Goal: Information Seeking & Learning: Find specific page/section

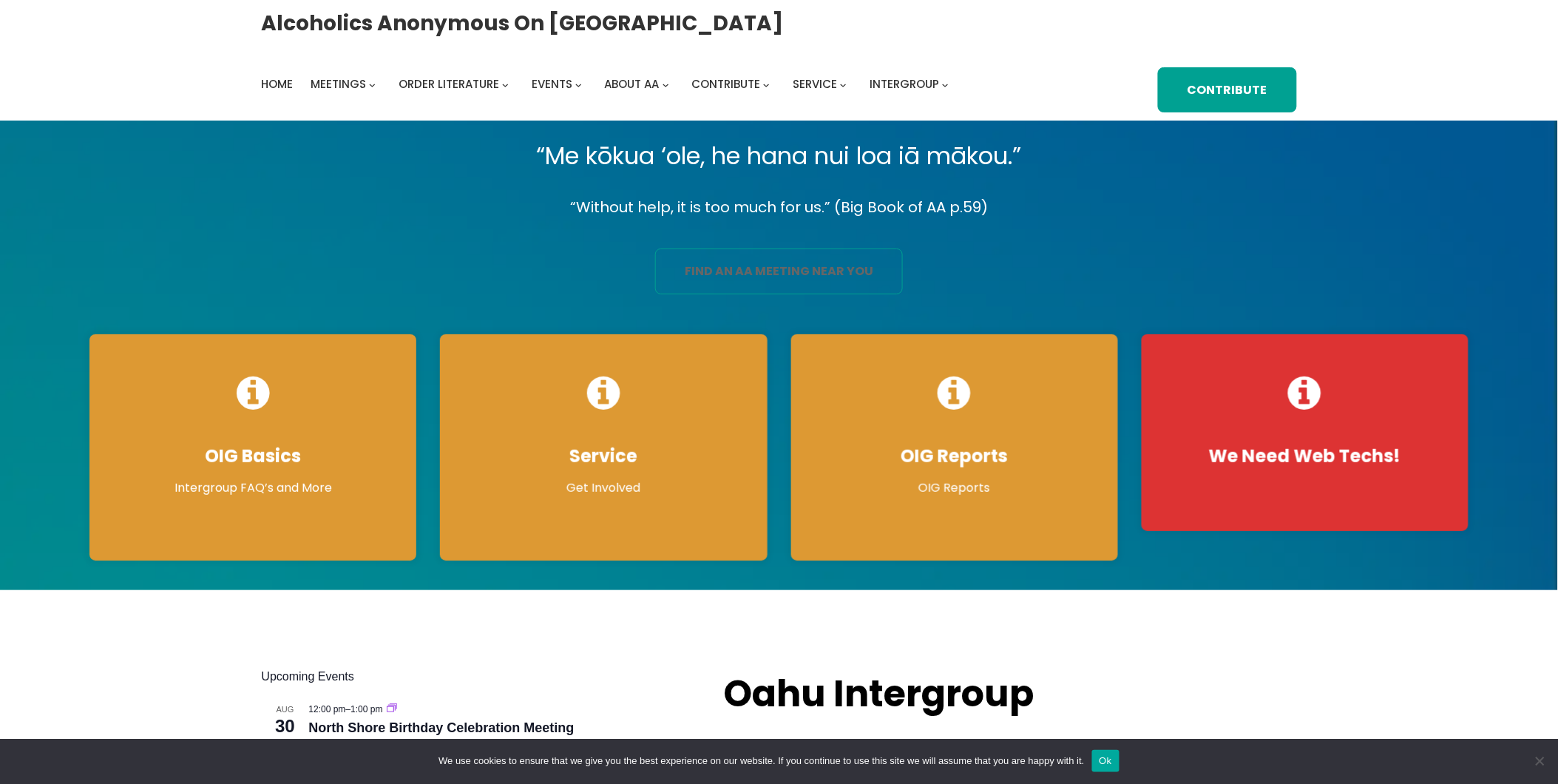
click at [776, 271] on link "find an aa meeting near you" at bounding box center [779, 271] width 247 height 46
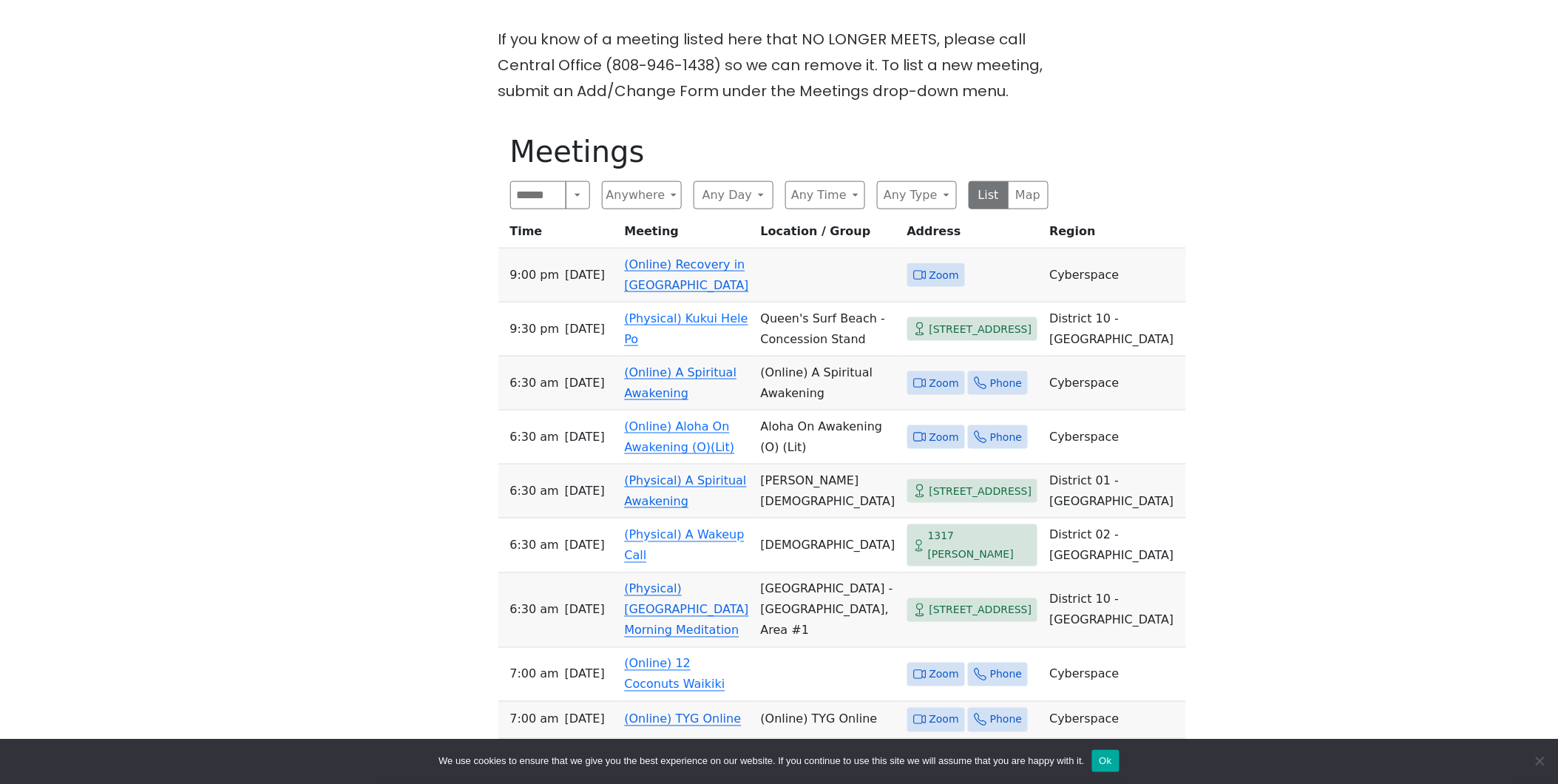
scroll to position [492, 0]
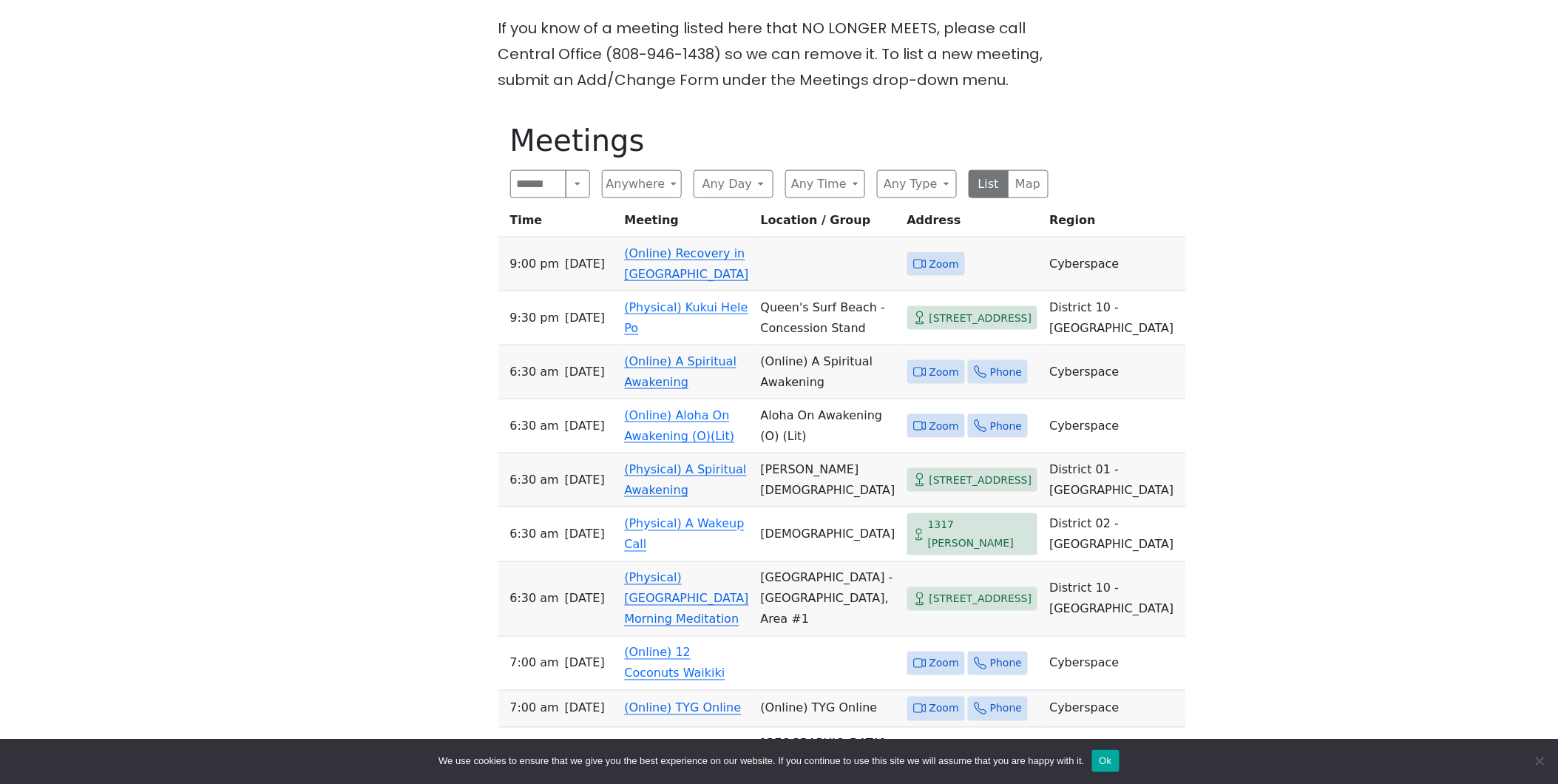
click at [664, 259] on link "(Online) Recovery in [GEOGRAPHIC_DATA]" at bounding box center [687, 263] width 125 height 35
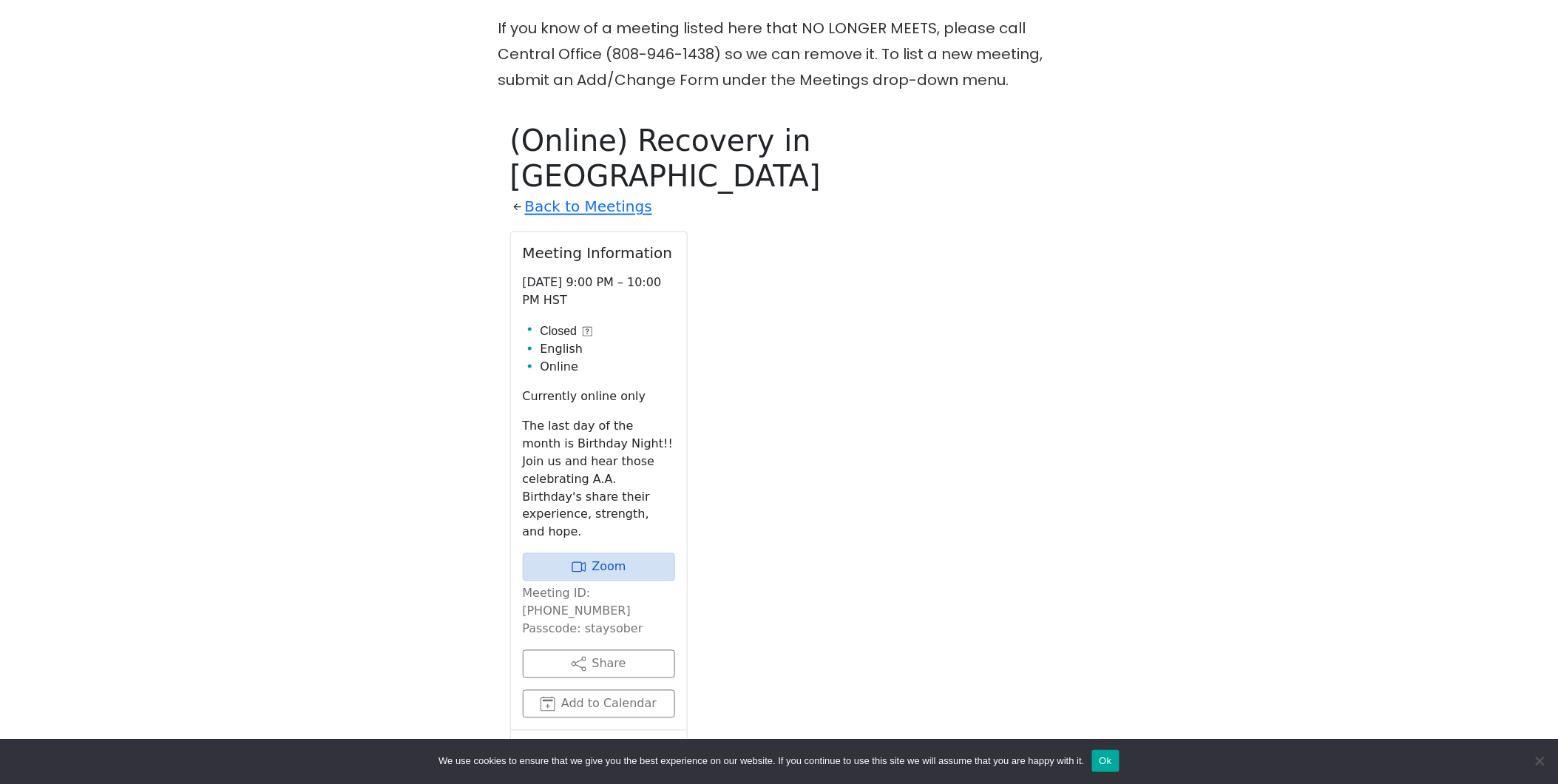
scroll to position [603, 0]
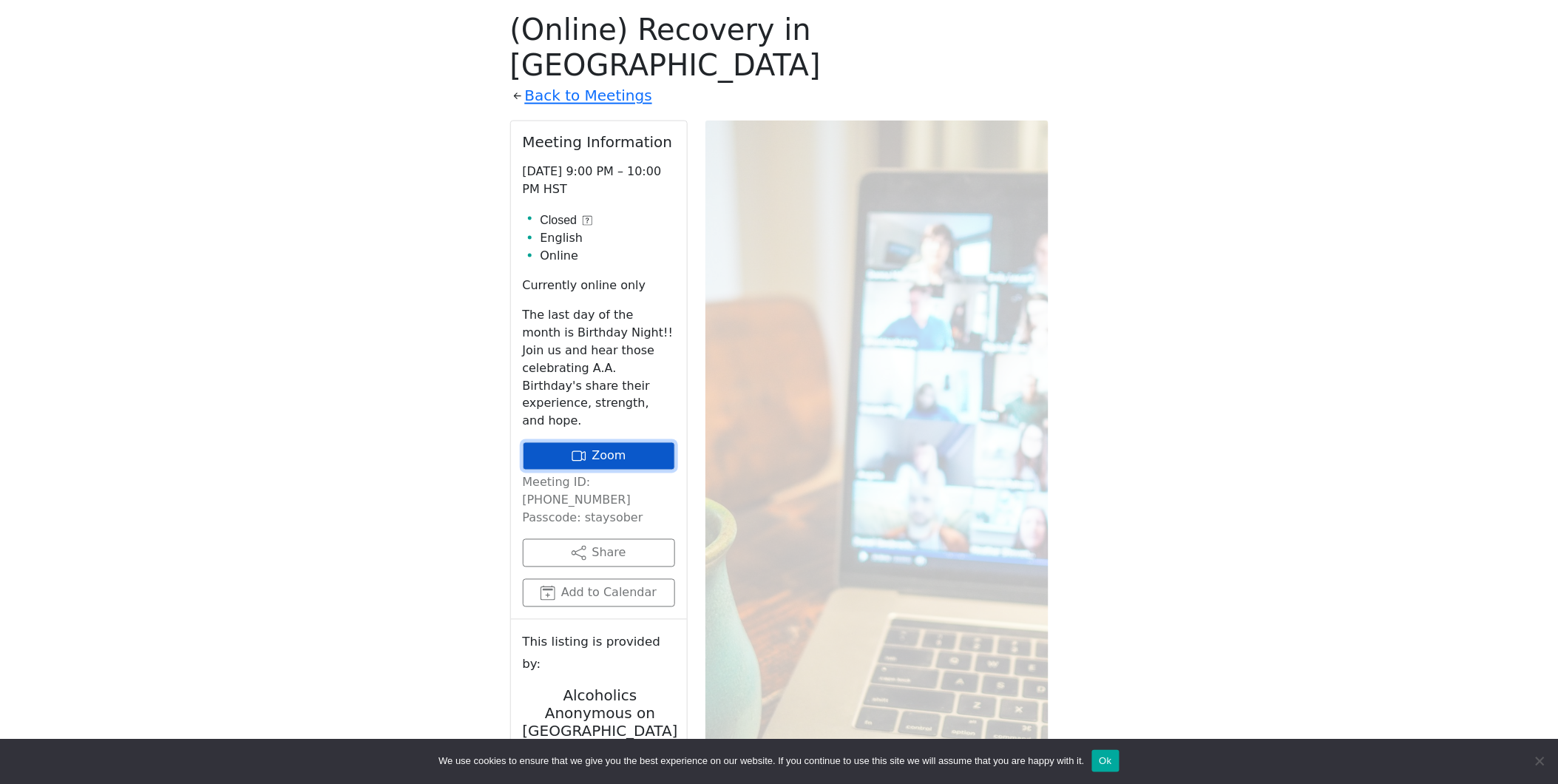
click at [653, 442] on link "Zoom" at bounding box center [599, 455] width 152 height 28
